Goal: Task Accomplishment & Management: Complete application form

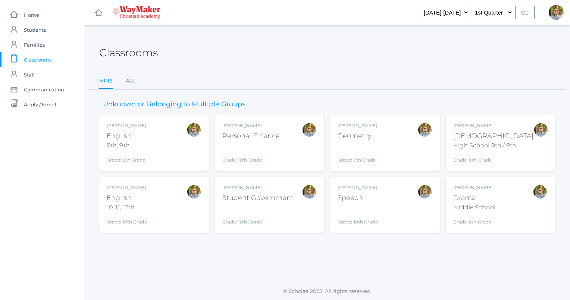
click at [171, 132] on div "[PERSON_NAME] [DEMOGRAPHIC_DATA] 8th, 9th Grade: 8th Grade 08ENGLISH" at bounding box center [154, 142] width 95 height 41
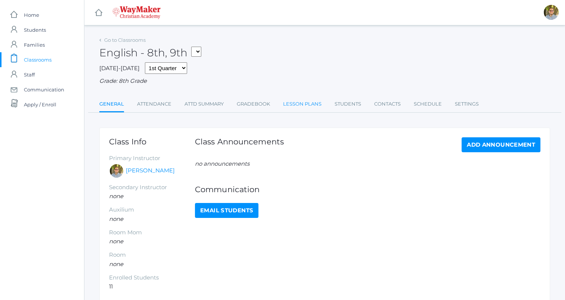
click at [292, 104] on link "Lesson Plans" at bounding box center [302, 104] width 38 height 15
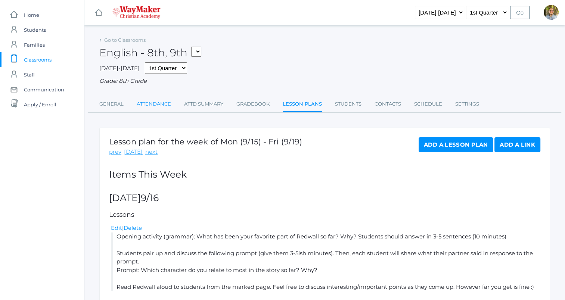
click at [143, 102] on link "Attendance" at bounding box center [154, 104] width 34 height 15
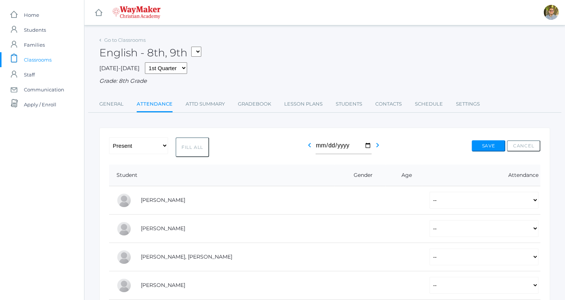
click at [203, 150] on button "Fill All" at bounding box center [192, 147] width 34 height 20
select select "P"
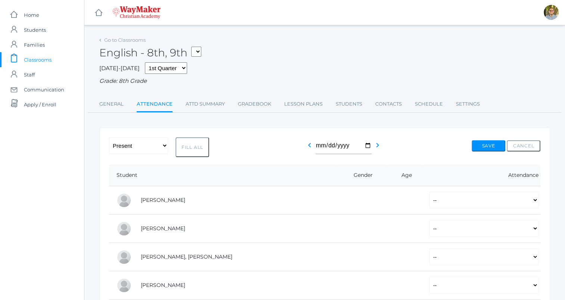
select select "P"
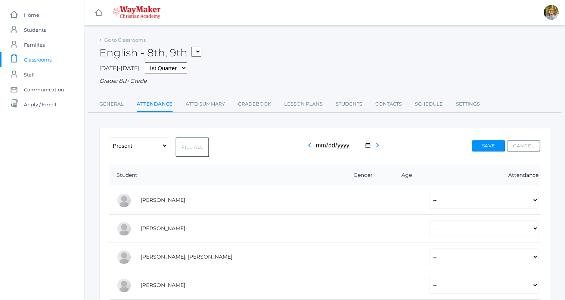
select select "P"
click at [486, 143] on button "Save" at bounding box center [488, 145] width 34 height 11
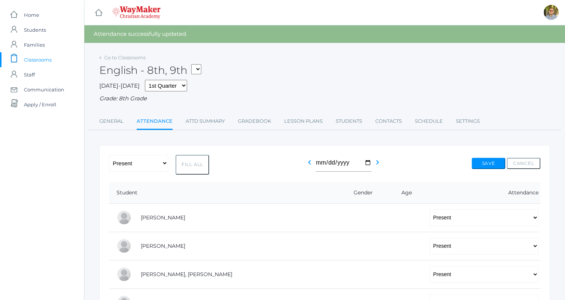
click at [44, 59] on span "Classrooms" at bounding box center [38, 59] width 28 height 15
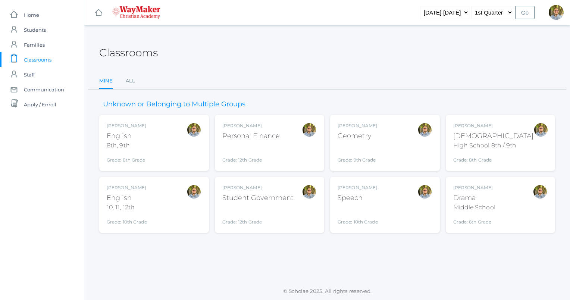
click at [163, 152] on div "[PERSON_NAME] [DEMOGRAPHIC_DATA] 8th, 9th Grade: 8th Grade 08ENGLISH" at bounding box center [154, 142] width 95 height 41
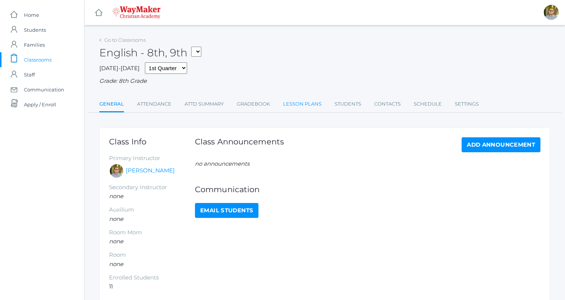
click at [308, 109] on link "Lesson Plans" at bounding box center [302, 104] width 38 height 15
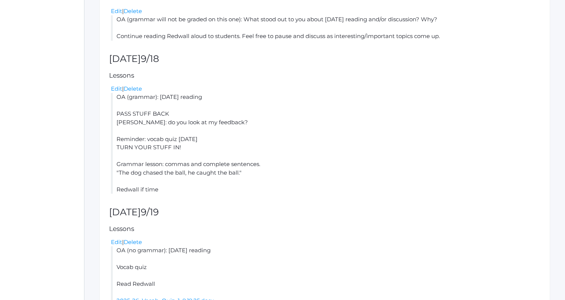
scroll to position [329, 0]
